Goal: Transaction & Acquisition: Obtain resource

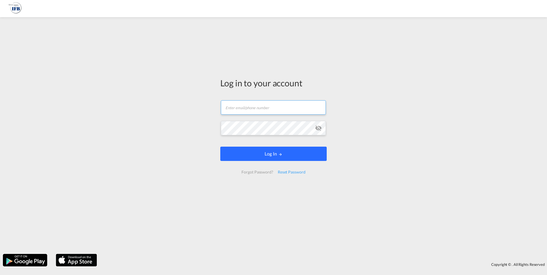
type input "[PERSON_NAME][EMAIL_ADDRESS][DOMAIN_NAME]"
click at [271, 157] on button "Log In" at bounding box center [273, 154] width 107 height 14
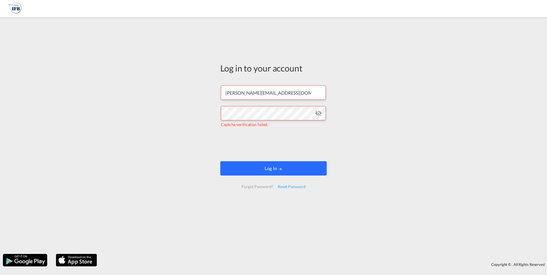
click at [281, 168] on md-icon "LOGIN" at bounding box center [281, 169] width 4 height 4
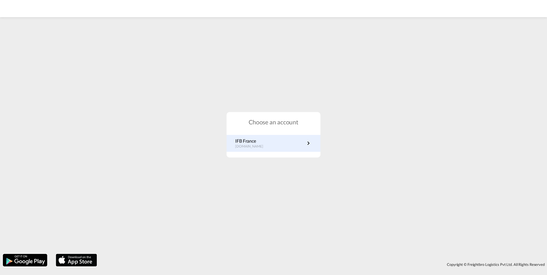
click at [259, 143] on p "IFB France" at bounding box center [252, 141] width 34 height 6
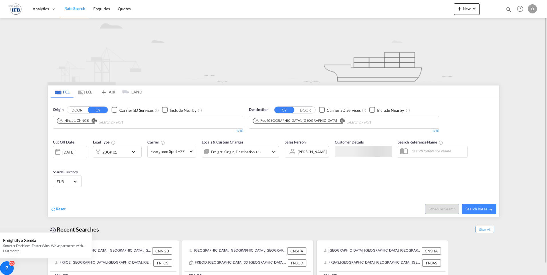
click at [92, 121] on md-icon "Remove" at bounding box center [94, 121] width 4 height 4
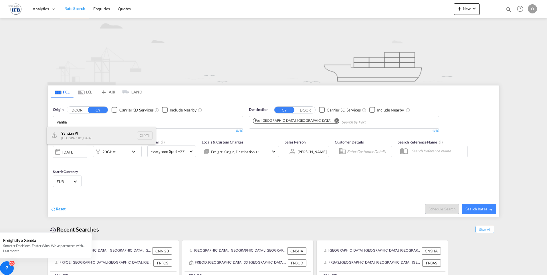
type input "yantia"
click at [66, 136] on div "Yantia n Pt China CNYTN" at bounding box center [101, 135] width 109 height 17
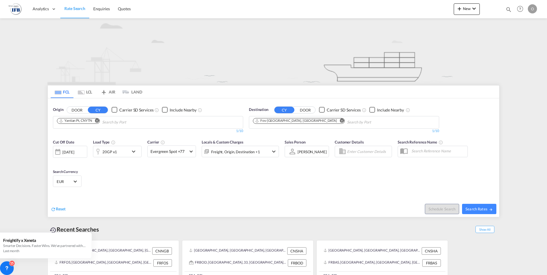
click at [340, 121] on md-icon "Remove" at bounding box center [342, 121] width 4 height 4
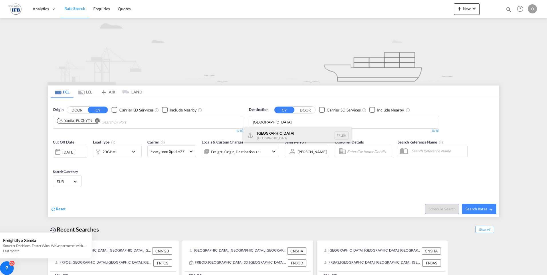
type input "[GEOGRAPHIC_DATA]"
click at [265, 136] on div "[GEOGRAPHIC_DATA] FRLEH" at bounding box center [297, 135] width 109 height 17
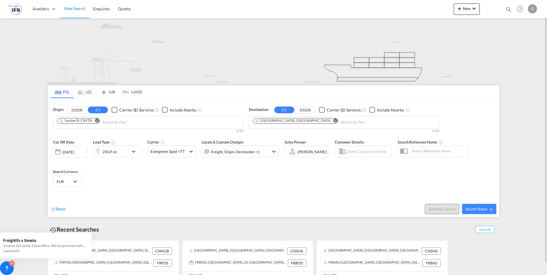
click at [131, 153] on md-icon "icon-chevron-down" at bounding box center [135, 151] width 10 height 7
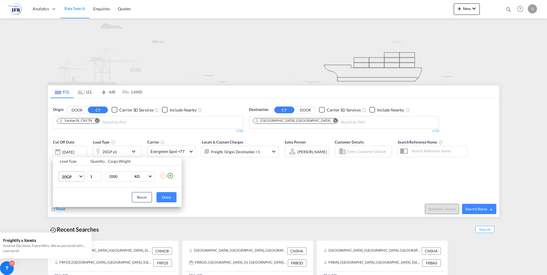
click at [75, 176] on span "20GP" at bounding box center [70, 177] width 17 height 6
click at [70, 217] on div "45HC" at bounding box center [67, 218] width 11 height 6
click at [167, 197] on button "Done" at bounding box center [167, 197] width 20 height 10
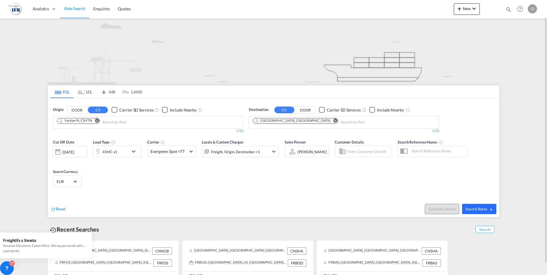
click at [487, 211] on span "Search Rates" at bounding box center [479, 209] width 27 height 5
type input "CNYTN to FRLEH / [DATE]"
